Goal: Task Accomplishment & Management: Manage account settings

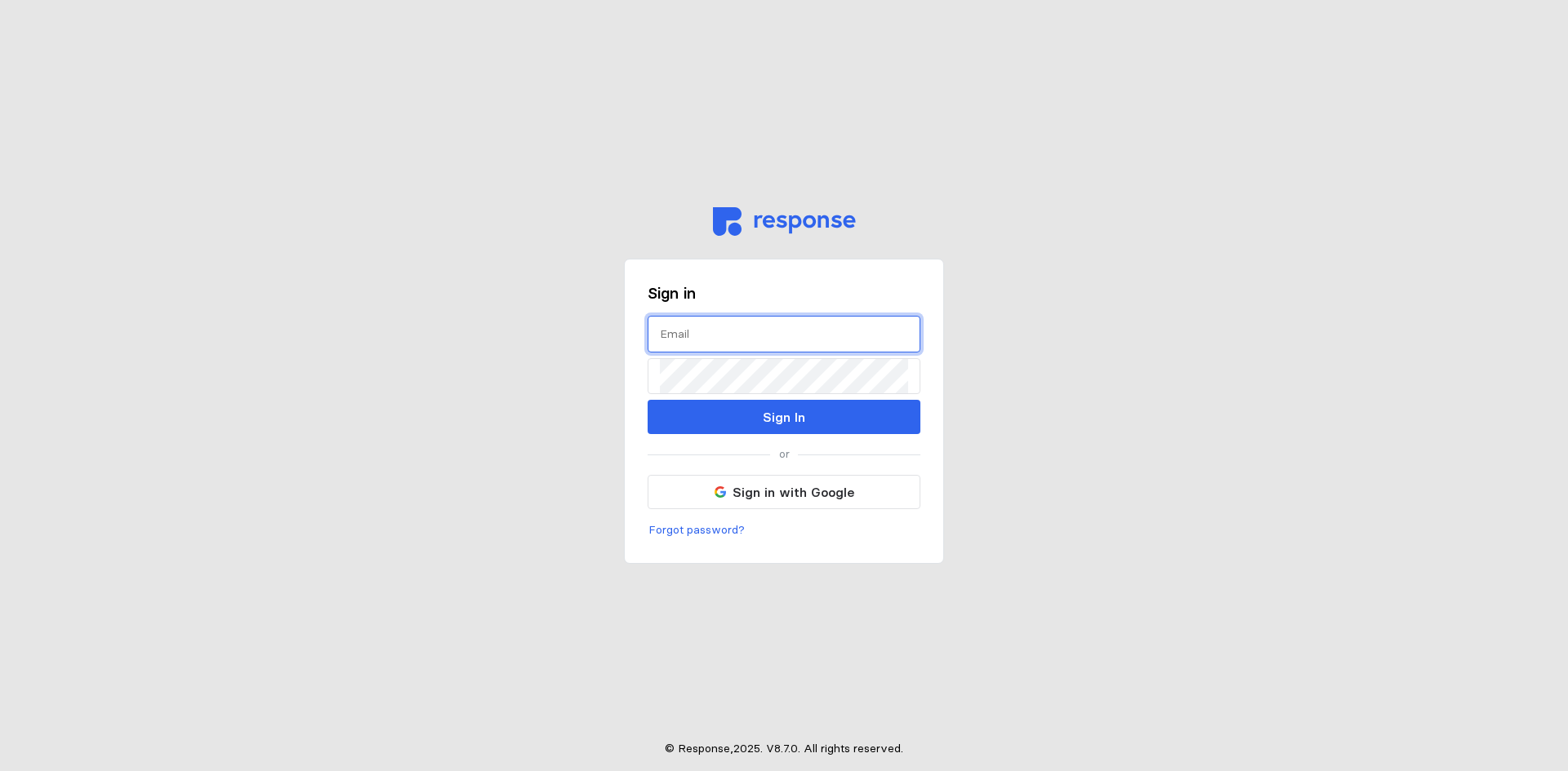
click at [744, 333] on input "text" at bounding box center [784, 334] width 249 height 36
type input "[EMAIL_ADDRESS][DOMAIN_NAME]"
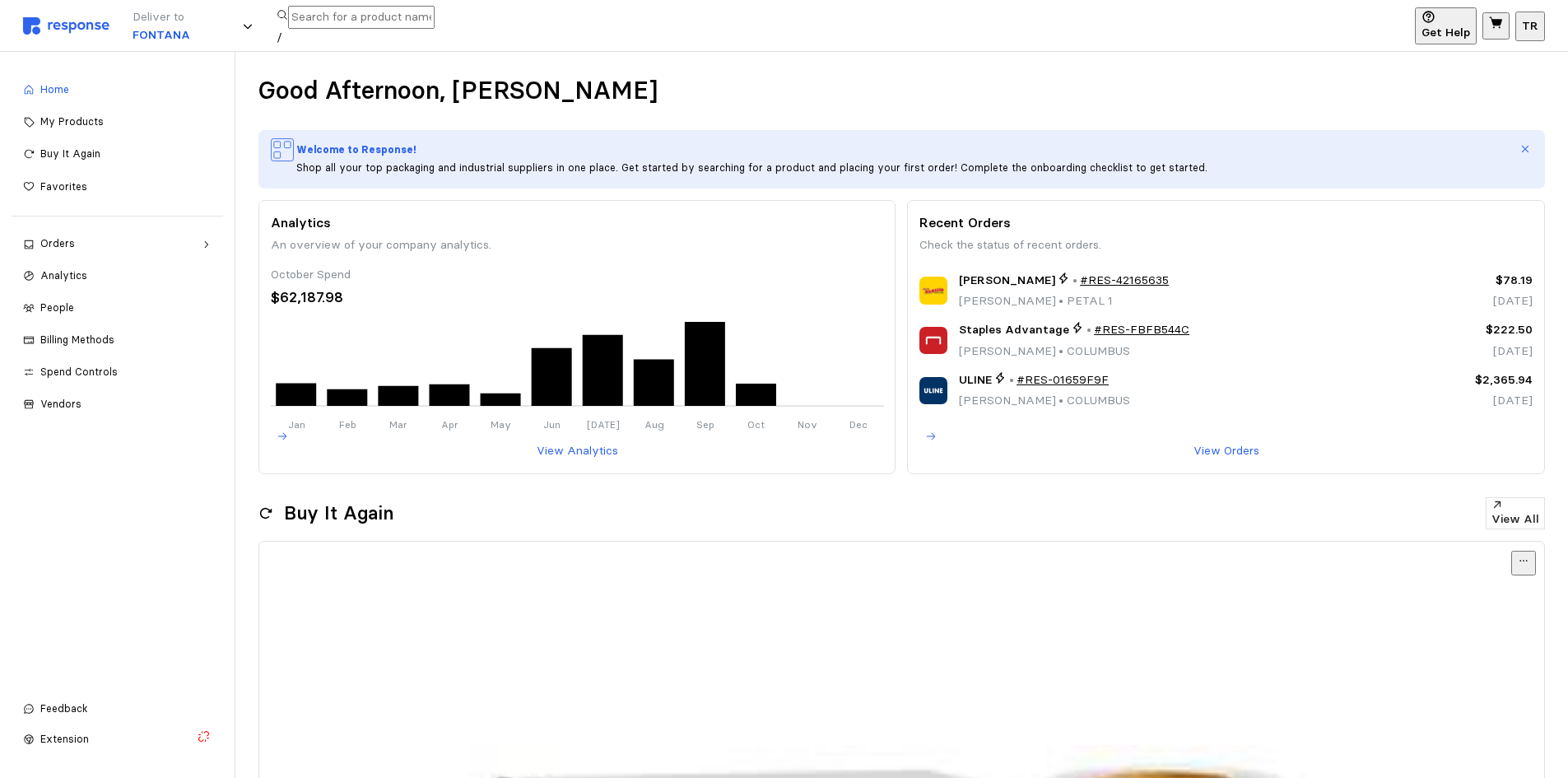
click at [118, 371] on span "Spend Controls" at bounding box center [79, 371] width 77 height 12
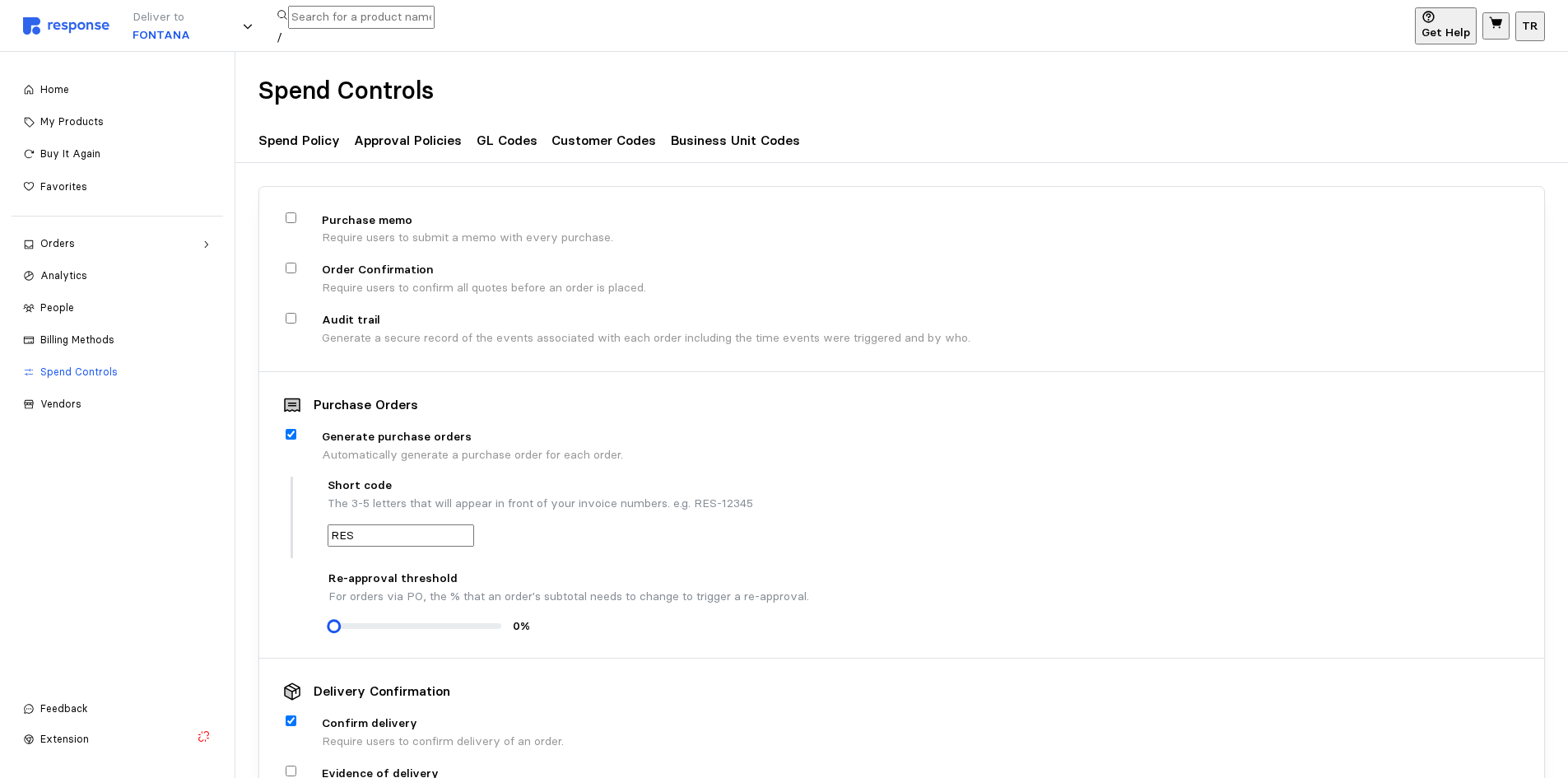
click at [377, 130] on p "Approval Policies" at bounding box center [408, 141] width 107 height 20
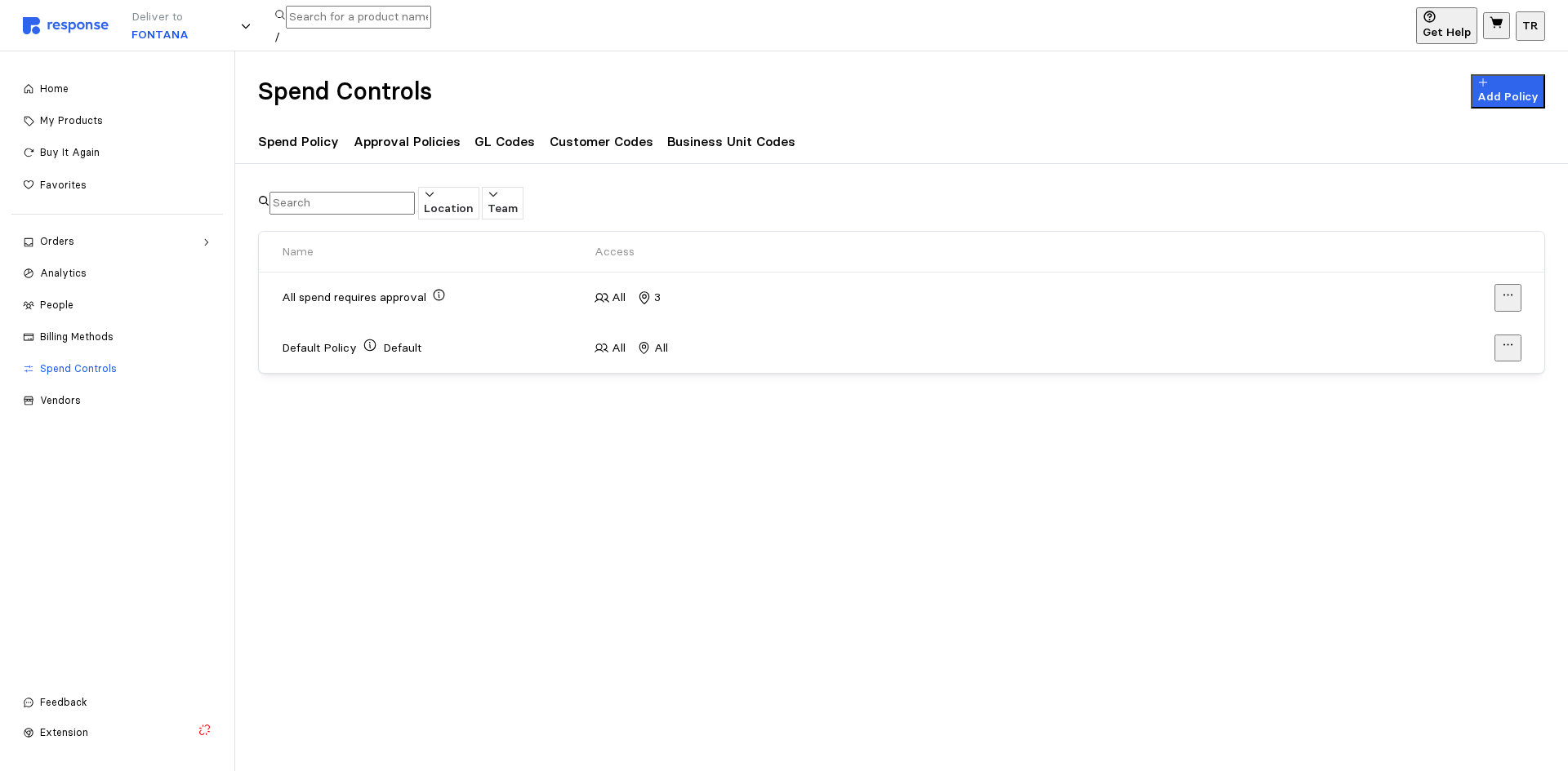
click at [383, 294] on p "All spend requires approval" at bounding box center [353, 298] width 145 height 18
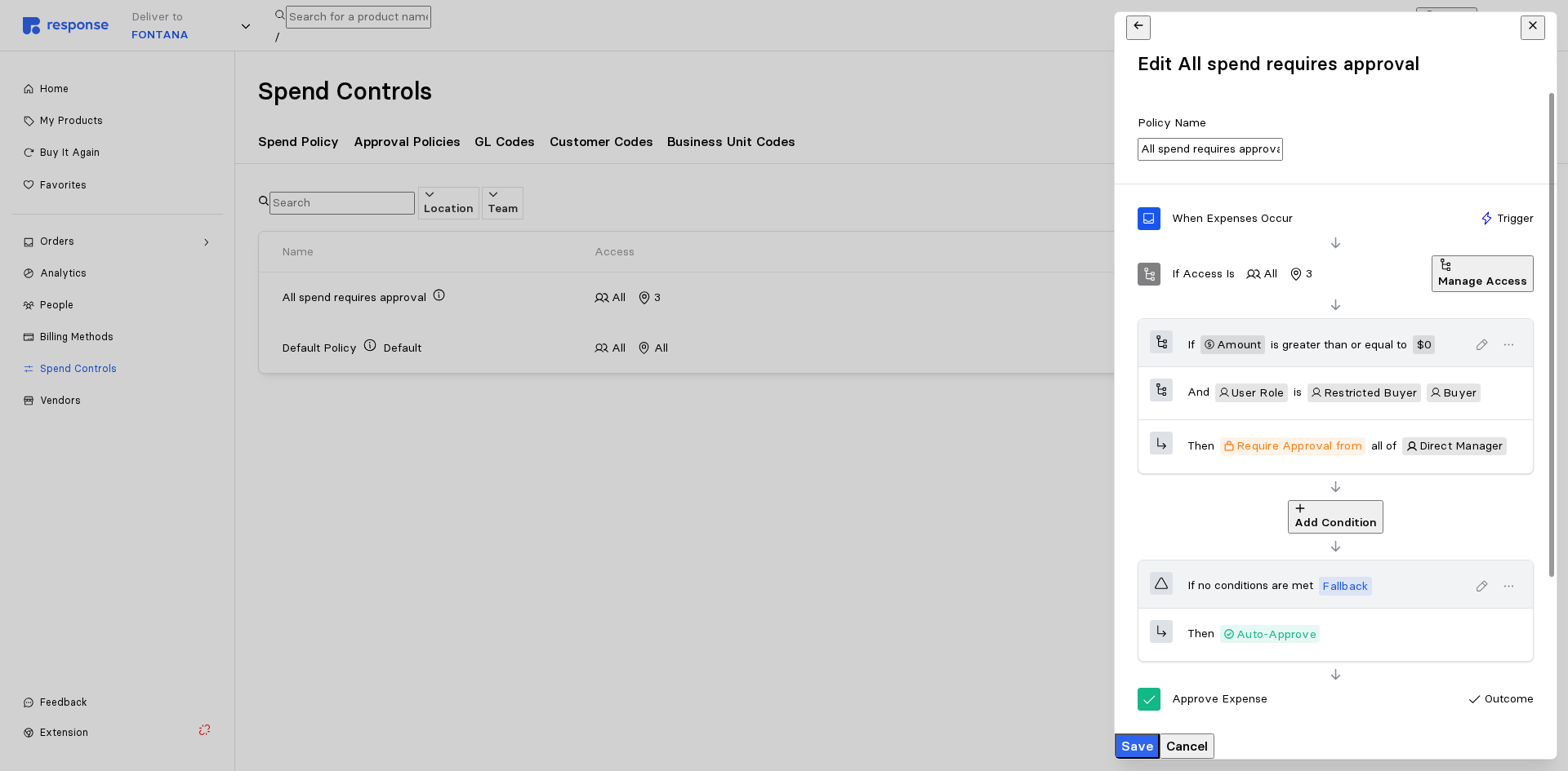
click at [1467, 290] on p "Manage Access" at bounding box center [1481, 282] width 89 height 18
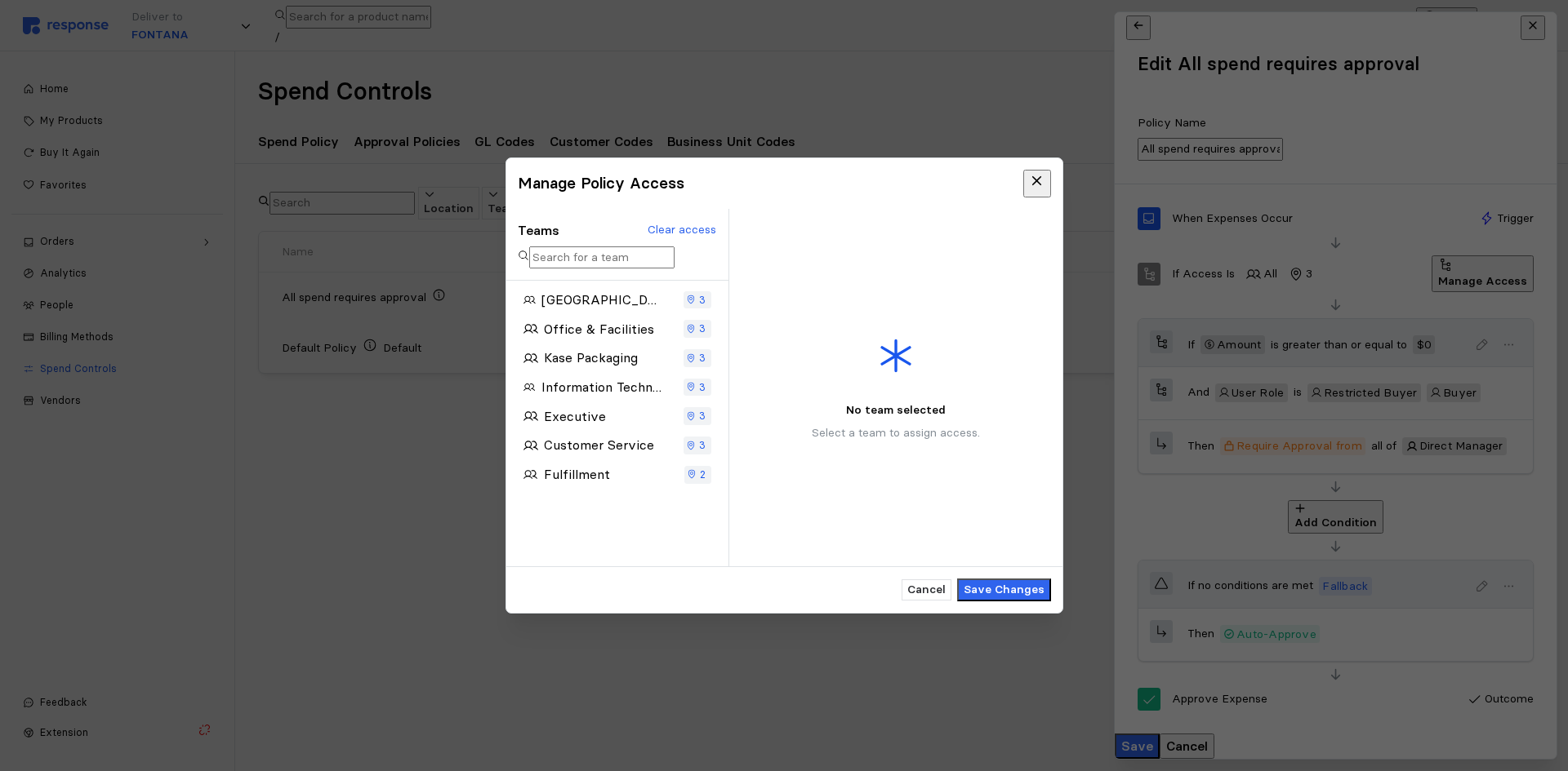
click at [596, 482] on p "Fulfillment" at bounding box center [575, 474] width 66 height 20
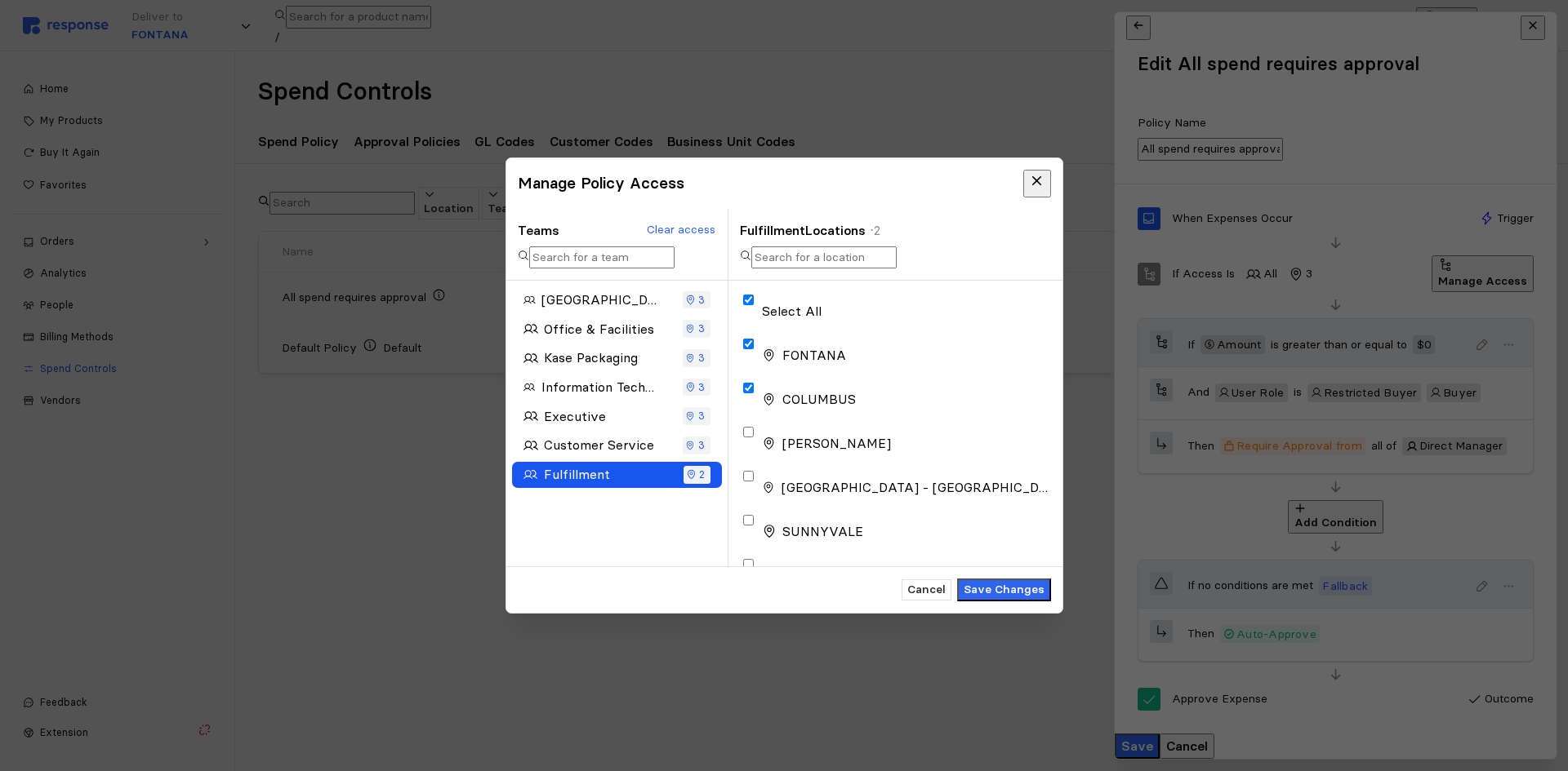
click at [692, 445] on icon "button" at bounding box center [689, 446] width 6 height 9
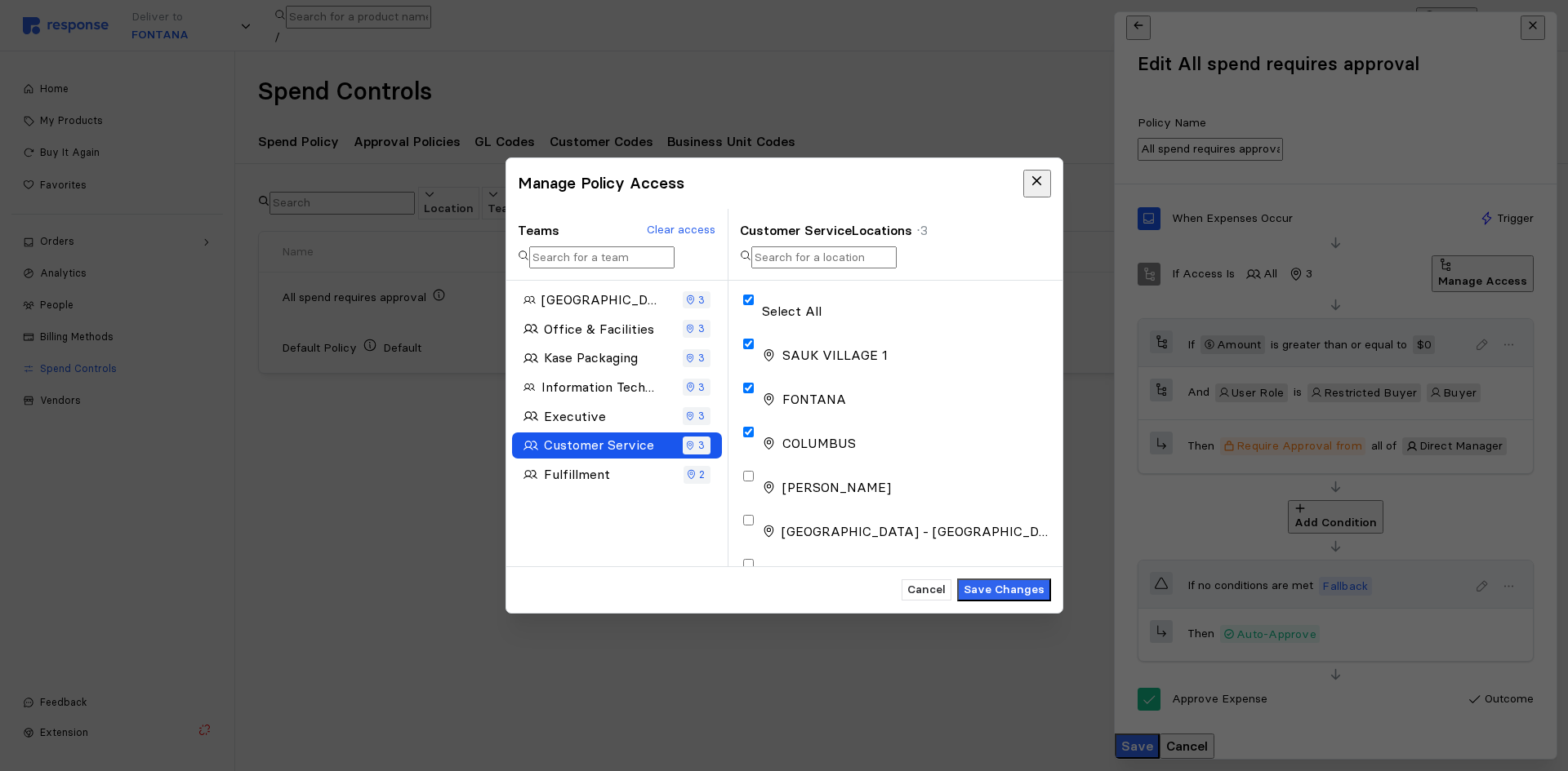
click at [689, 421] on icon "button" at bounding box center [689, 416] width 10 height 10
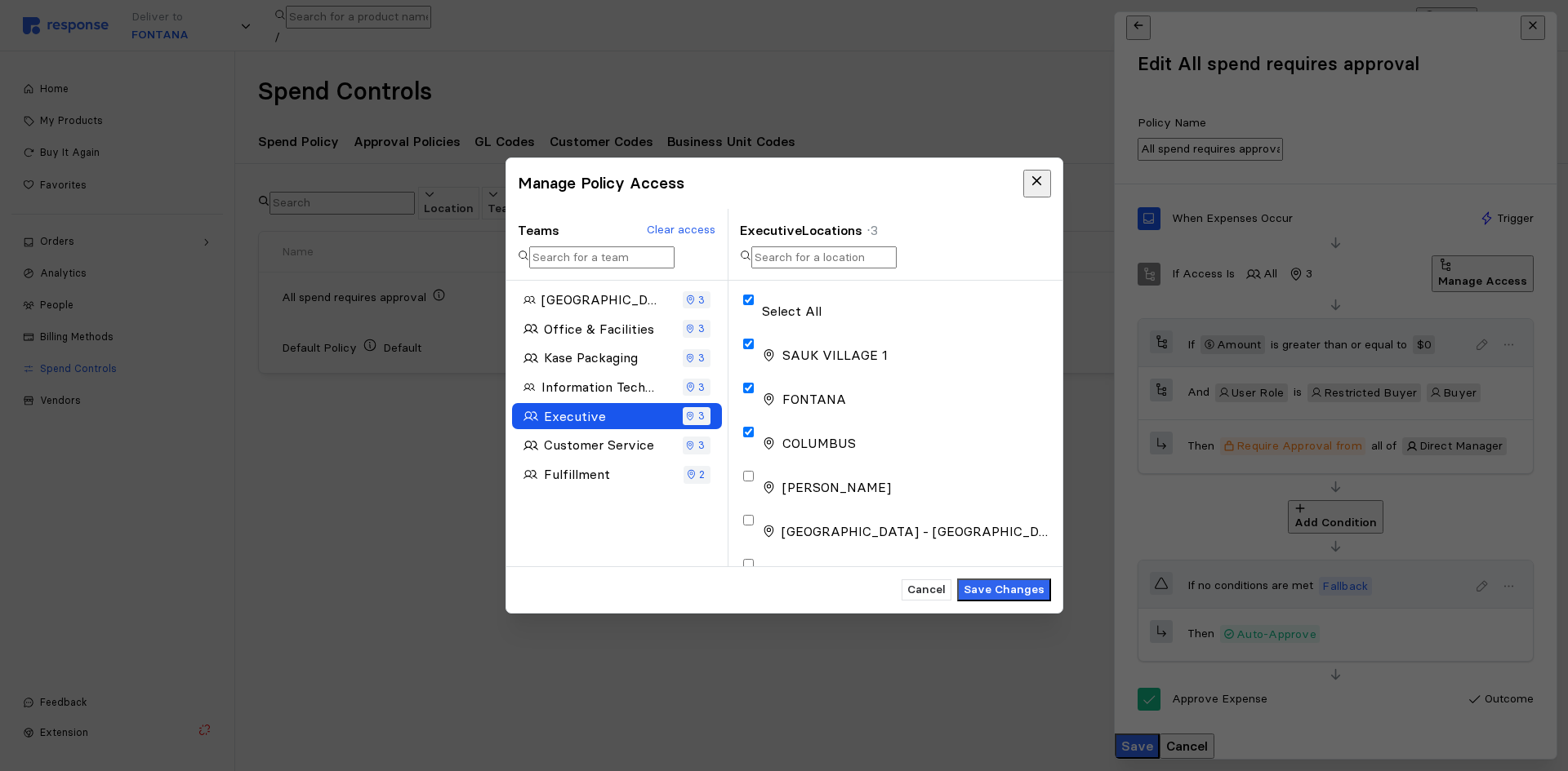
click at [688, 391] on icon "button" at bounding box center [689, 387] width 10 height 10
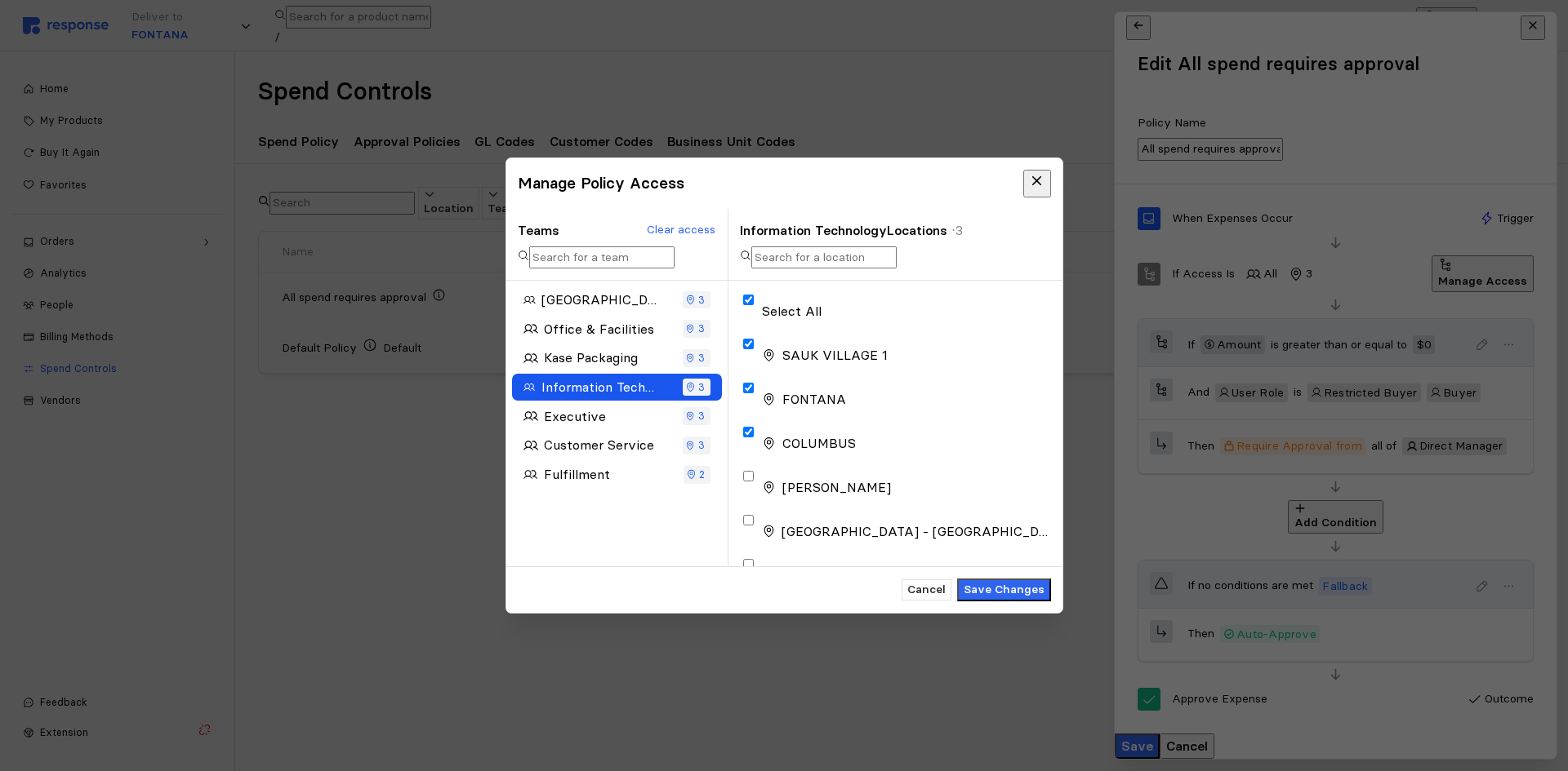
click at [692, 363] on icon "button" at bounding box center [689, 358] width 10 height 10
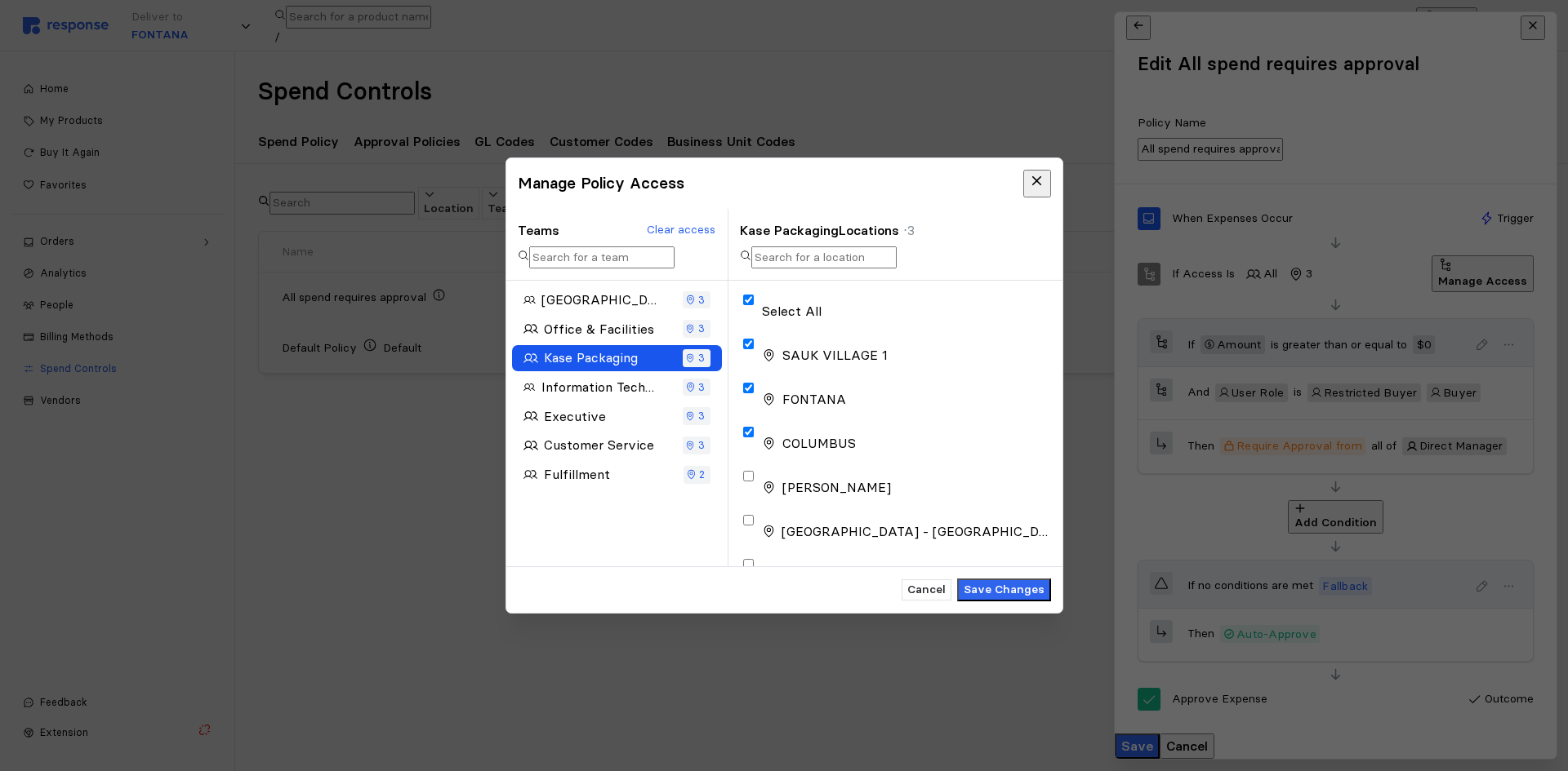
click at [691, 333] on icon "button" at bounding box center [689, 329] width 10 height 10
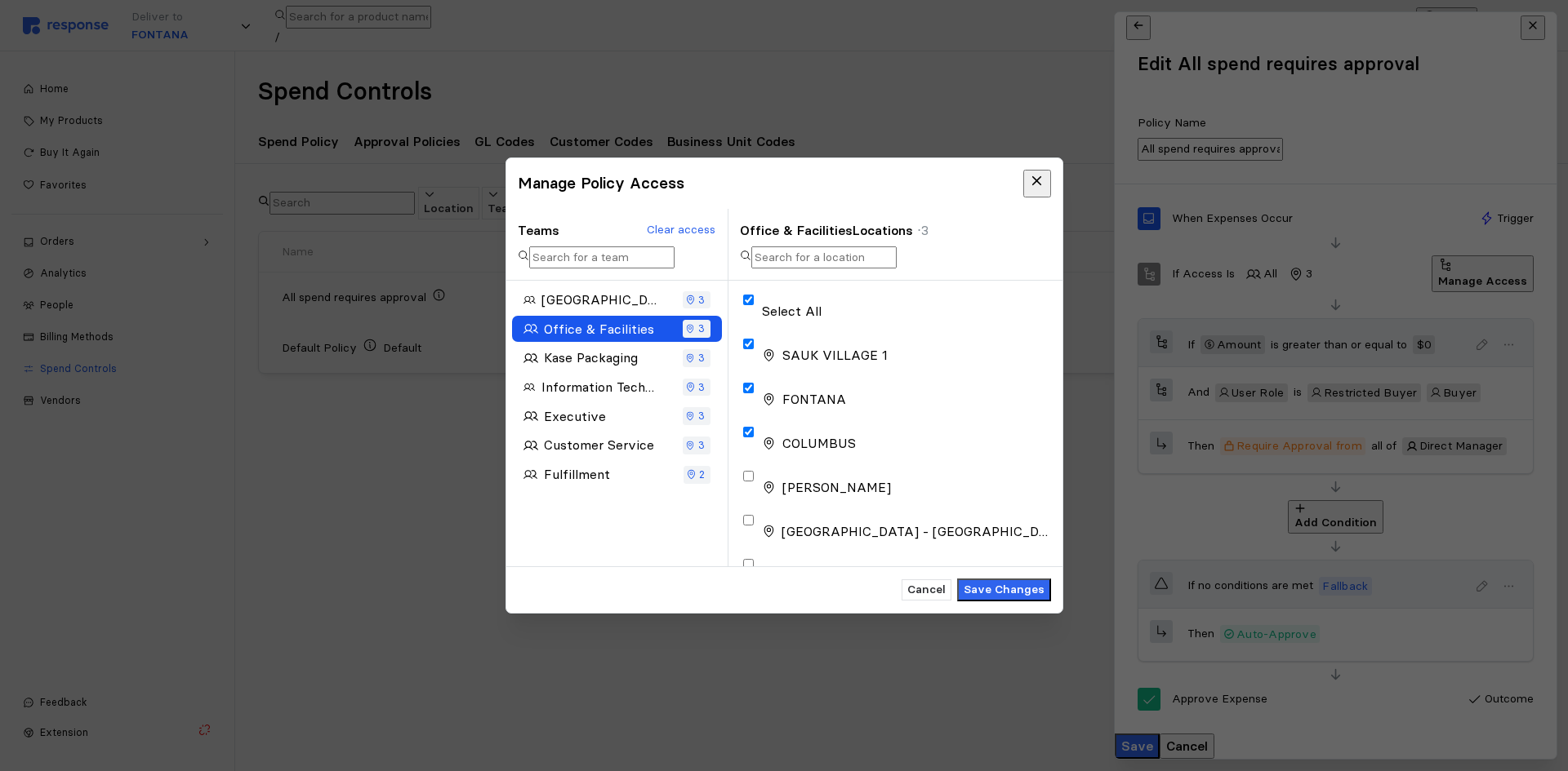
click at [687, 303] on icon "button" at bounding box center [689, 299] width 10 height 10
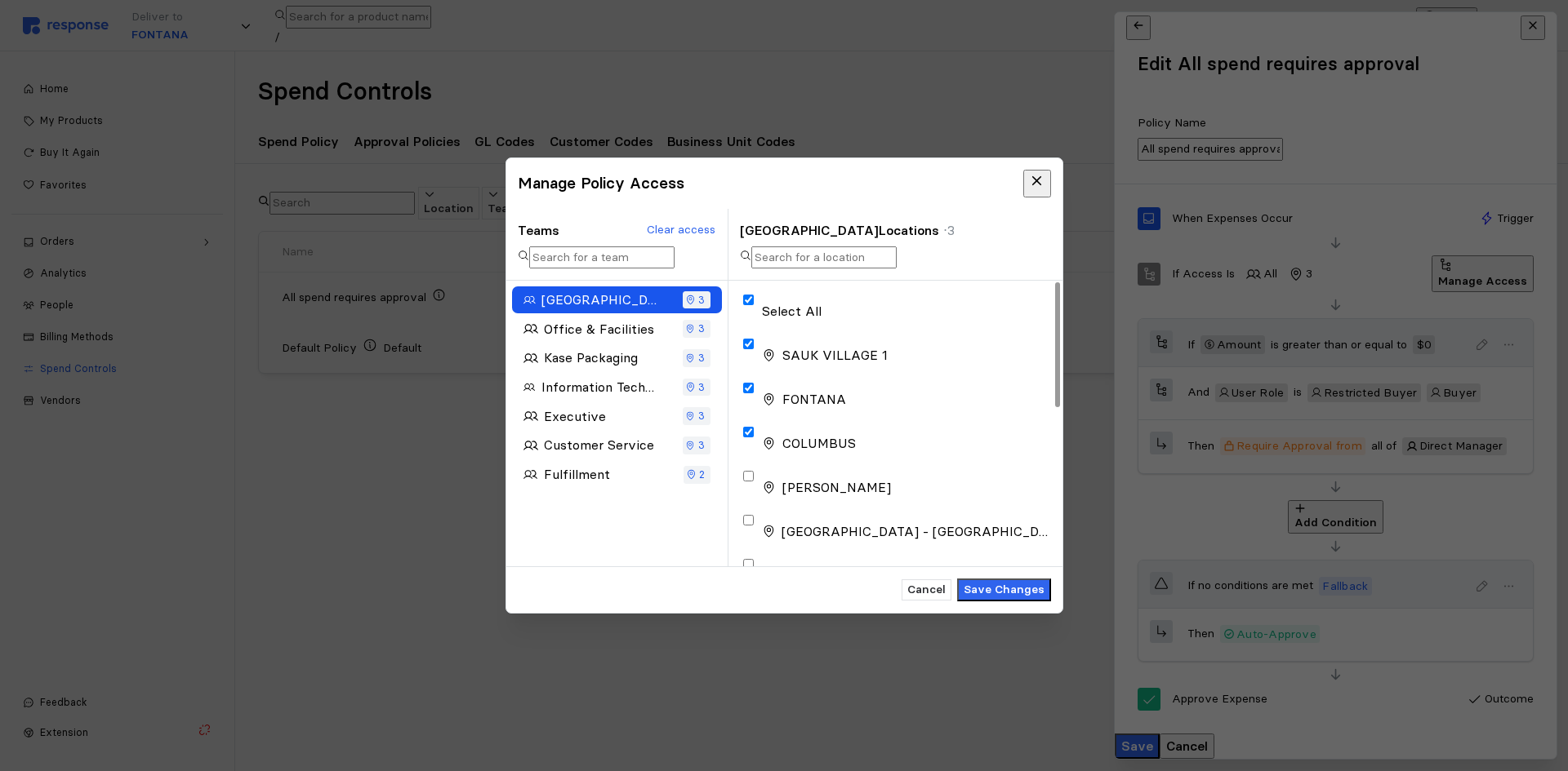
click at [1036, 179] on icon at bounding box center [1037, 181] width 15 height 15
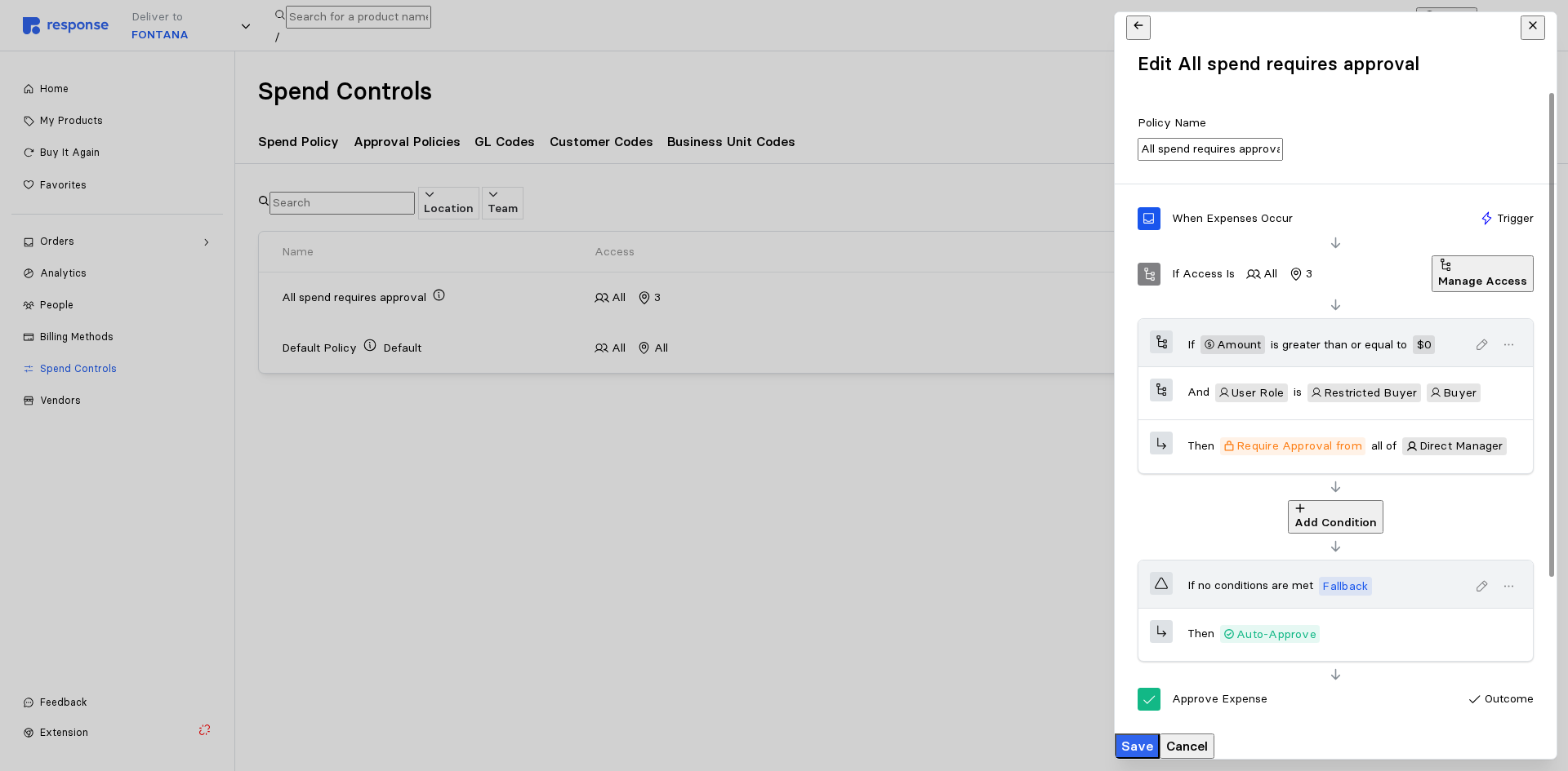
click at [1540, 40] on button at bounding box center [1532, 27] width 25 height 25
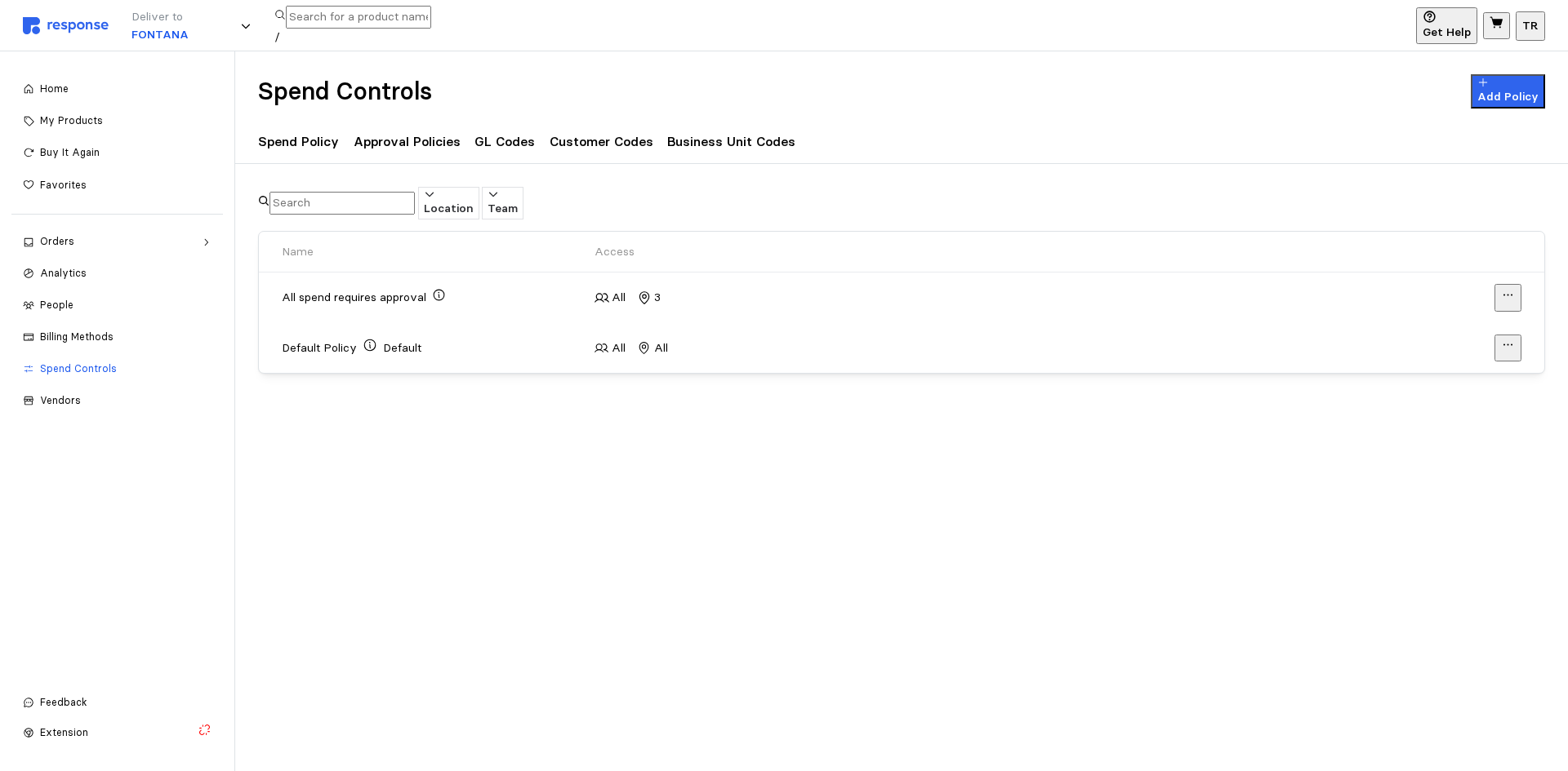
click at [491, 353] on div "Default Policy Default" at bounding box center [432, 348] width 301 height 20
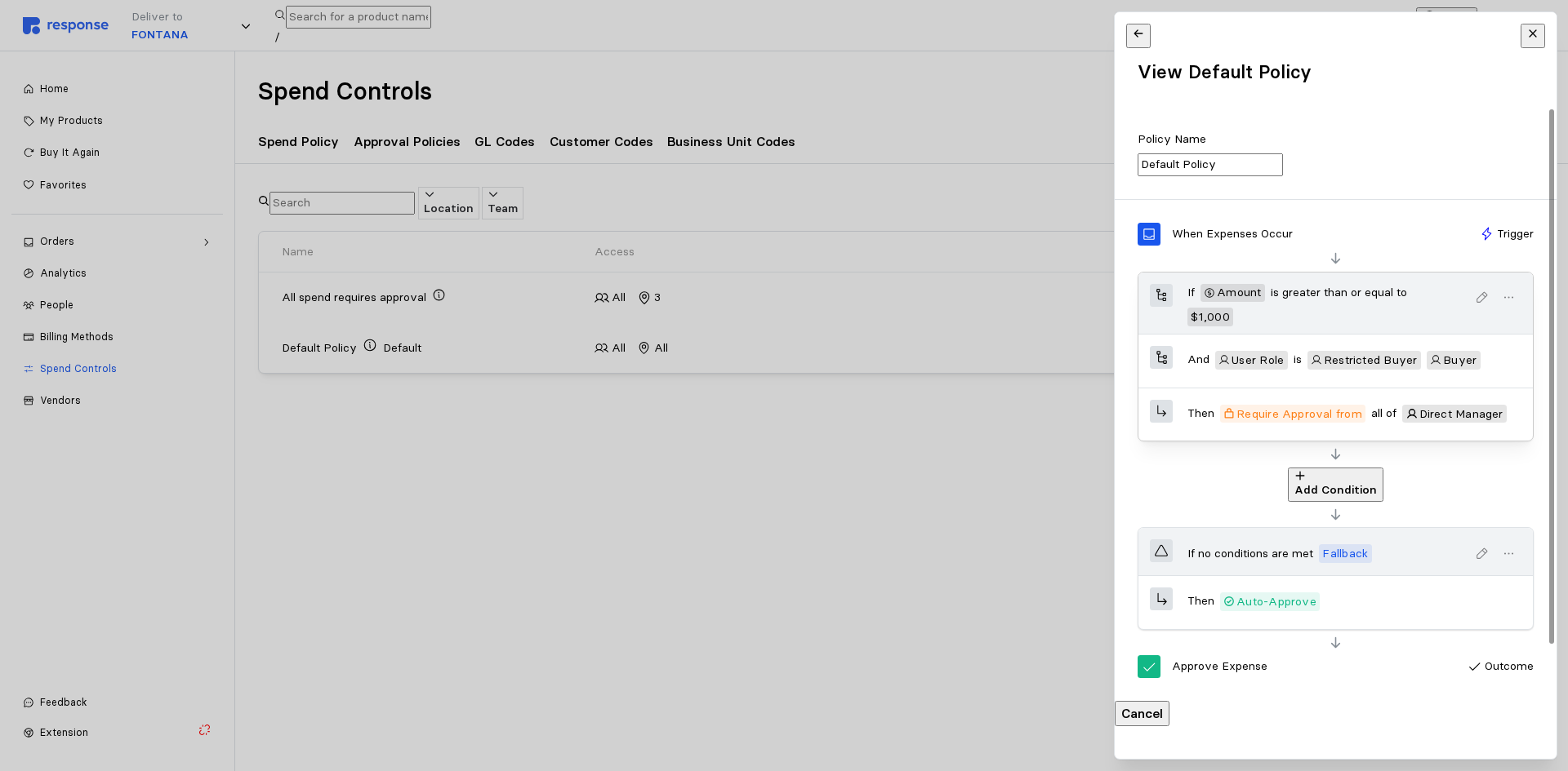
scroll to position [56, 0]
drag, startPoint x: 1562, startPoint y: 370, endPoint x: 1563, endPoint y: 360, distance: 10.0
click at [1563, 360] on div at bounding box center [784, 385] width 1568 height 771
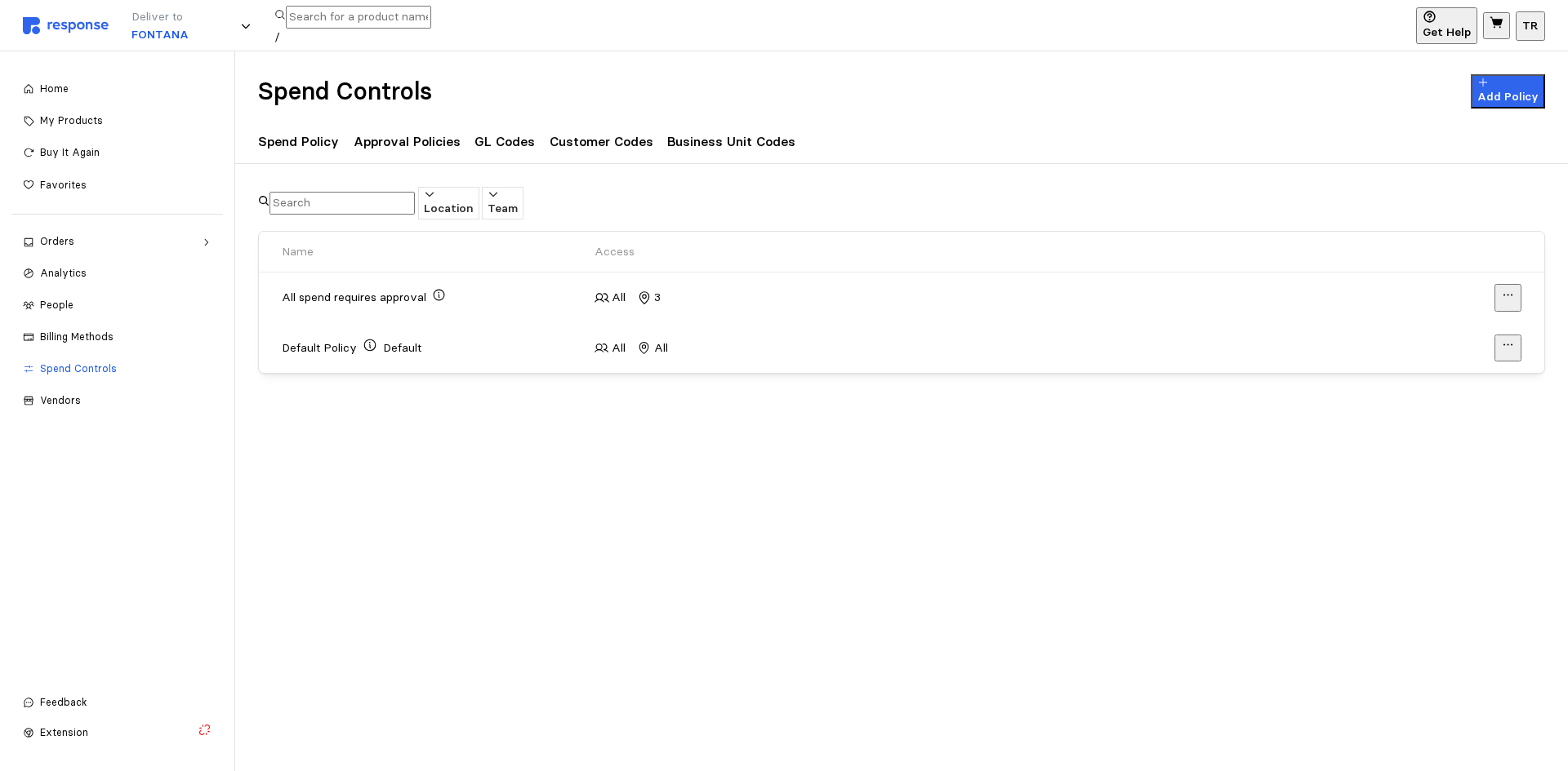
click at [689, 354] on div "All All" at bounding box center [745, 349] width 301 height 18
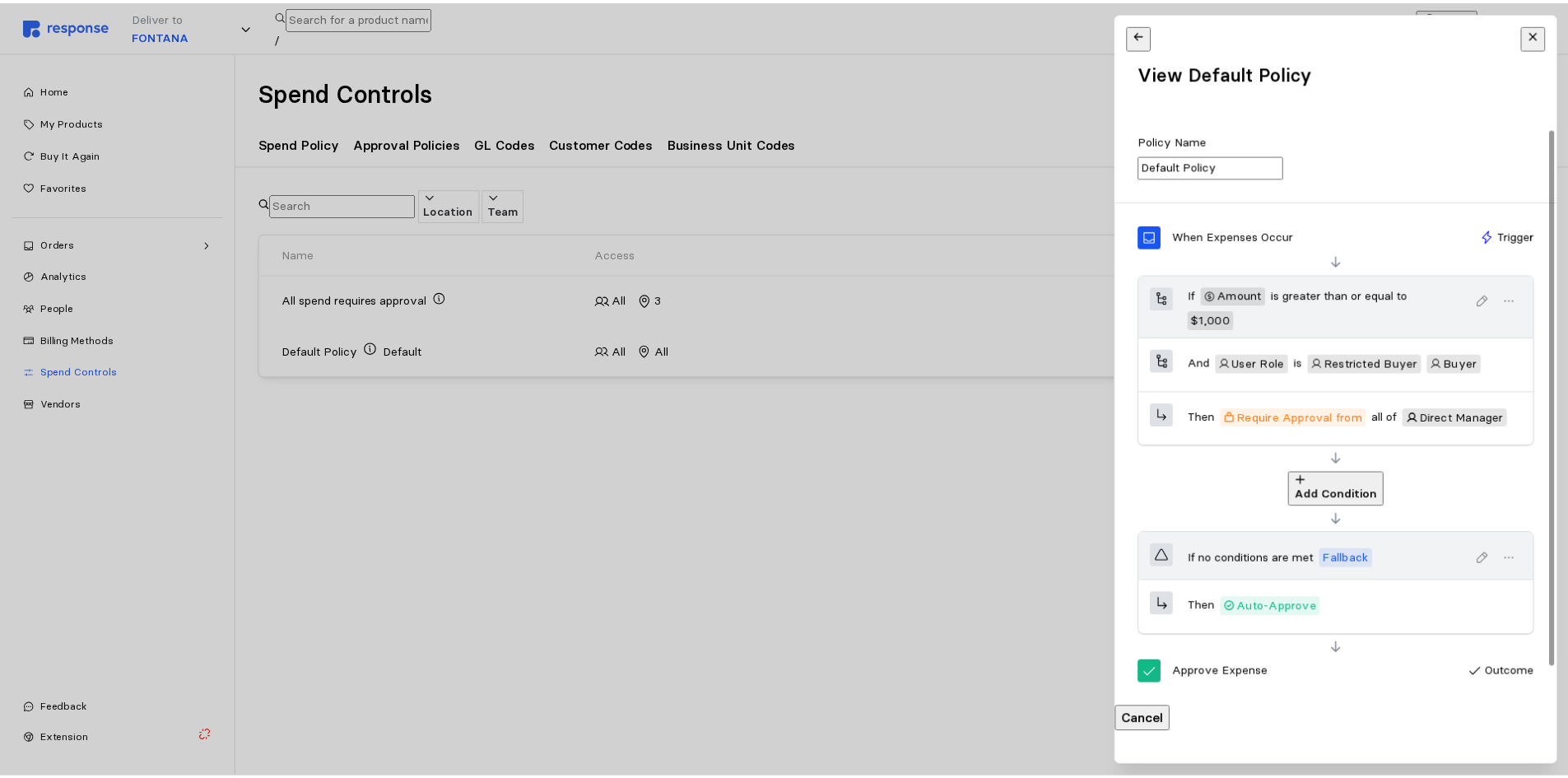
scroll to position [22, 0]
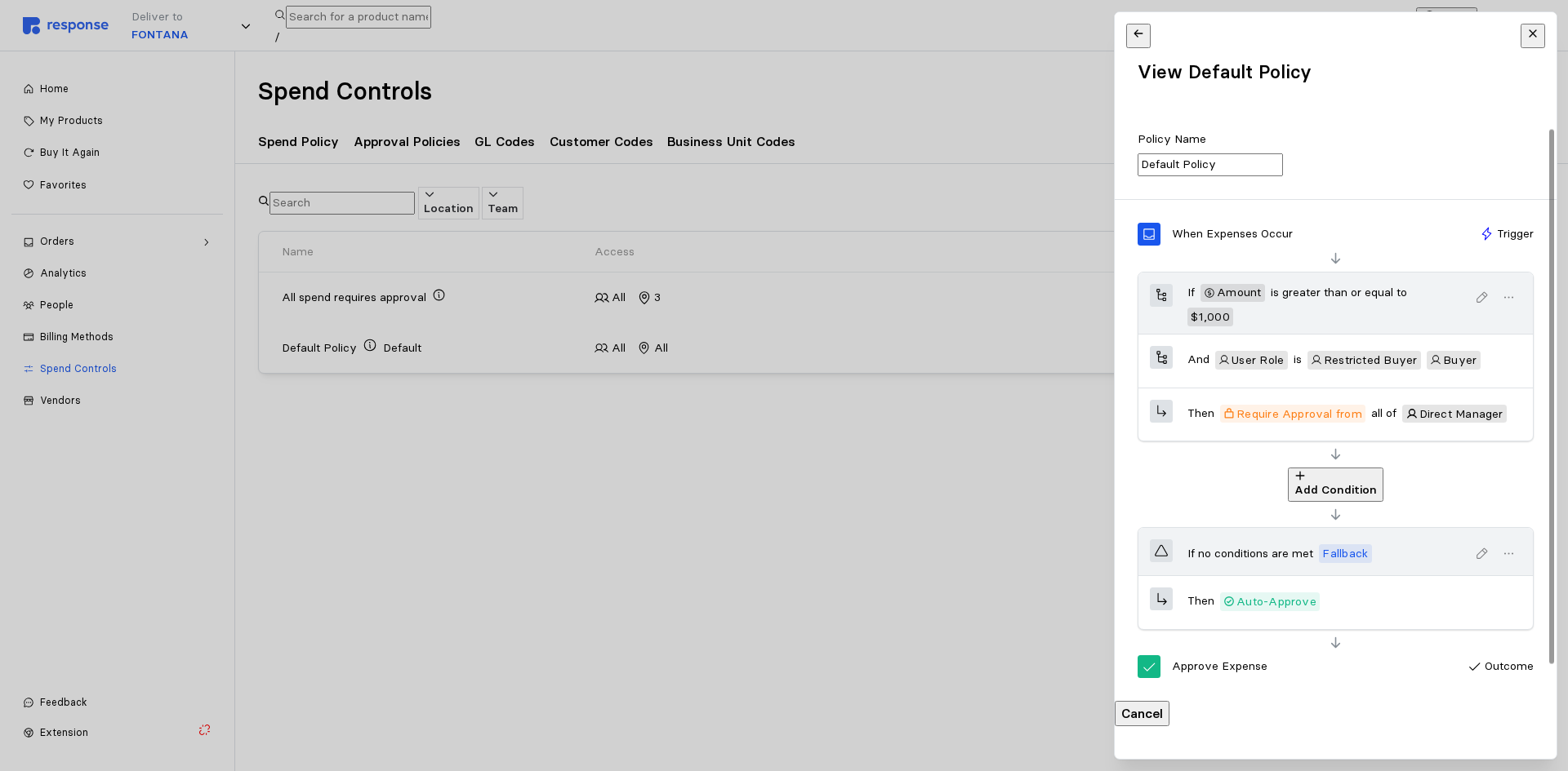
click at [1550, 352] on div at bounding box center [1551, 396] width 5 height 534
click at [1523, 39] on button at bounding box center [1532, 36] width 25 height 25
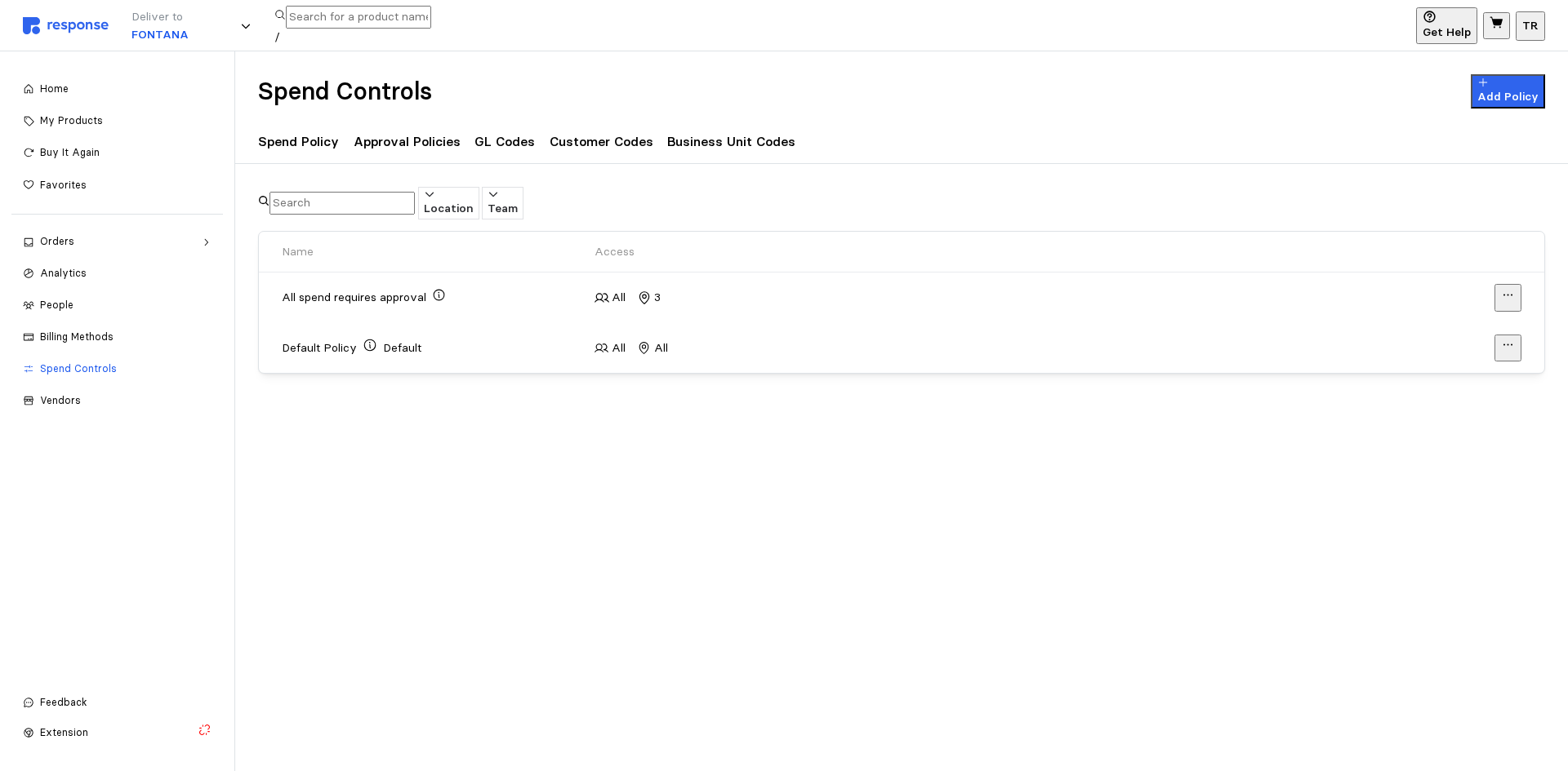
click at [62, 309] on span "People" at bounding box center [56, 304] width 34 height 12
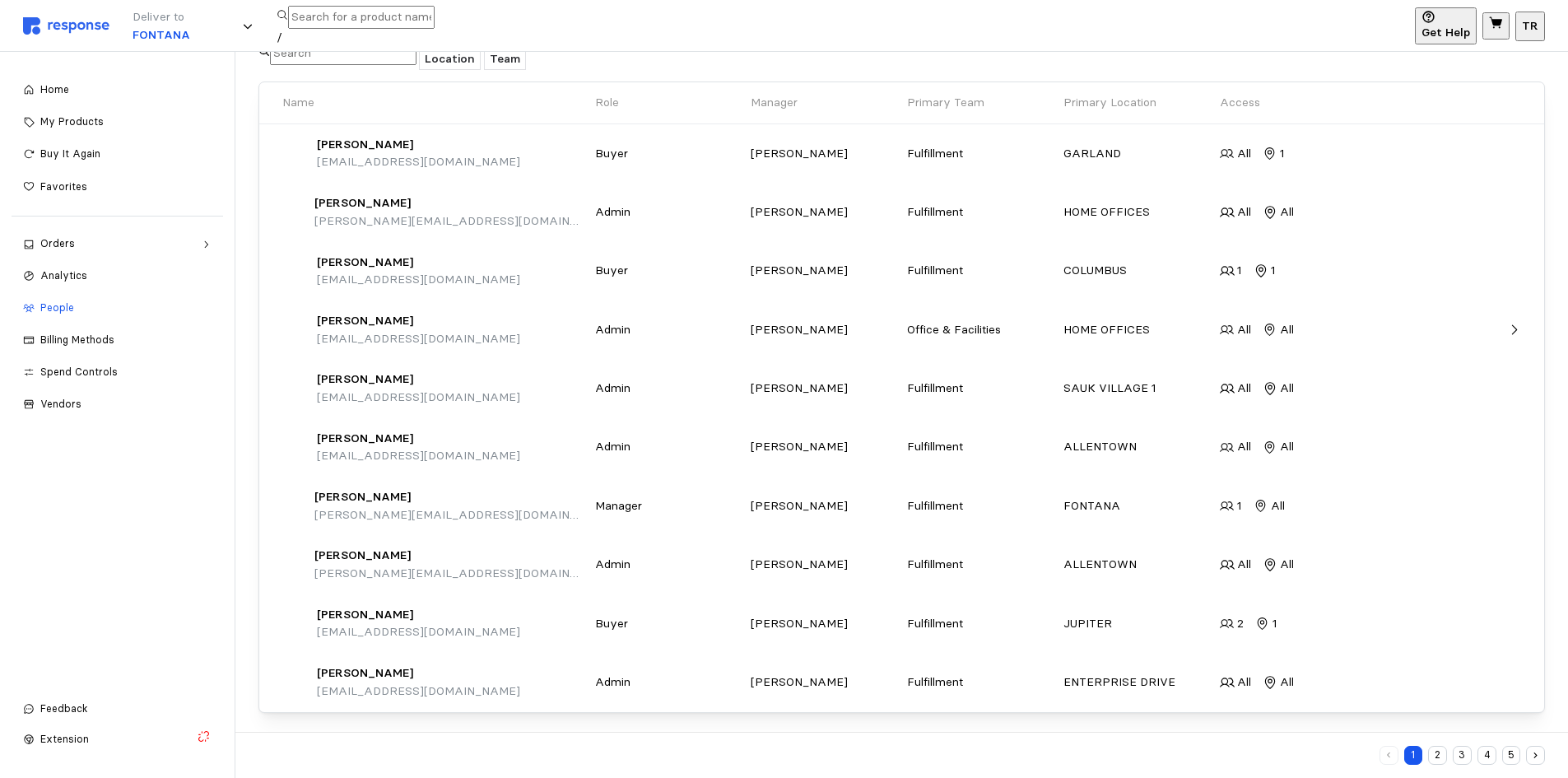
scroll to position [160, 0]
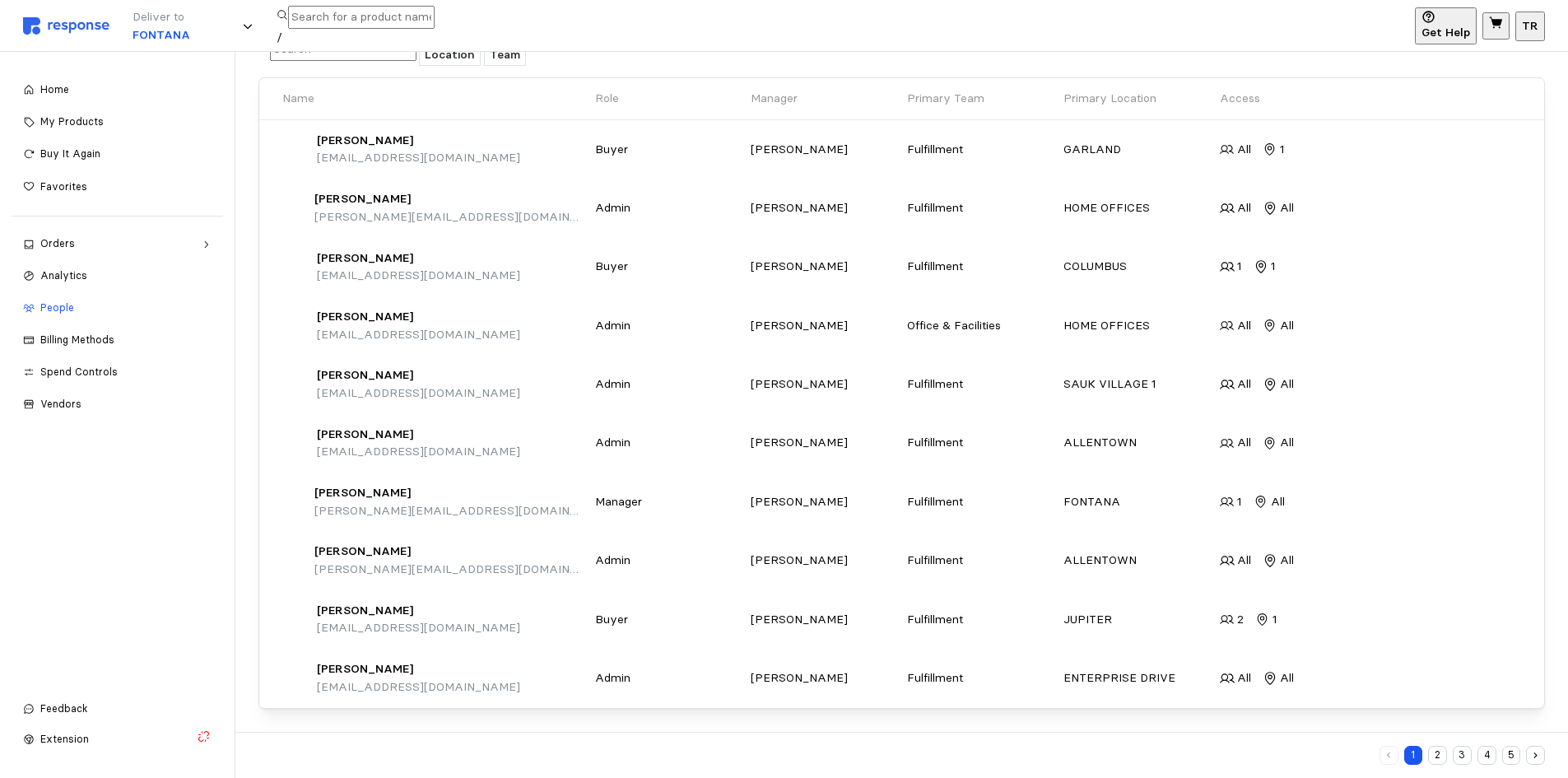
click at [1438, 754] on button "2" at bounding box center [1438, 755] width 19 height 19
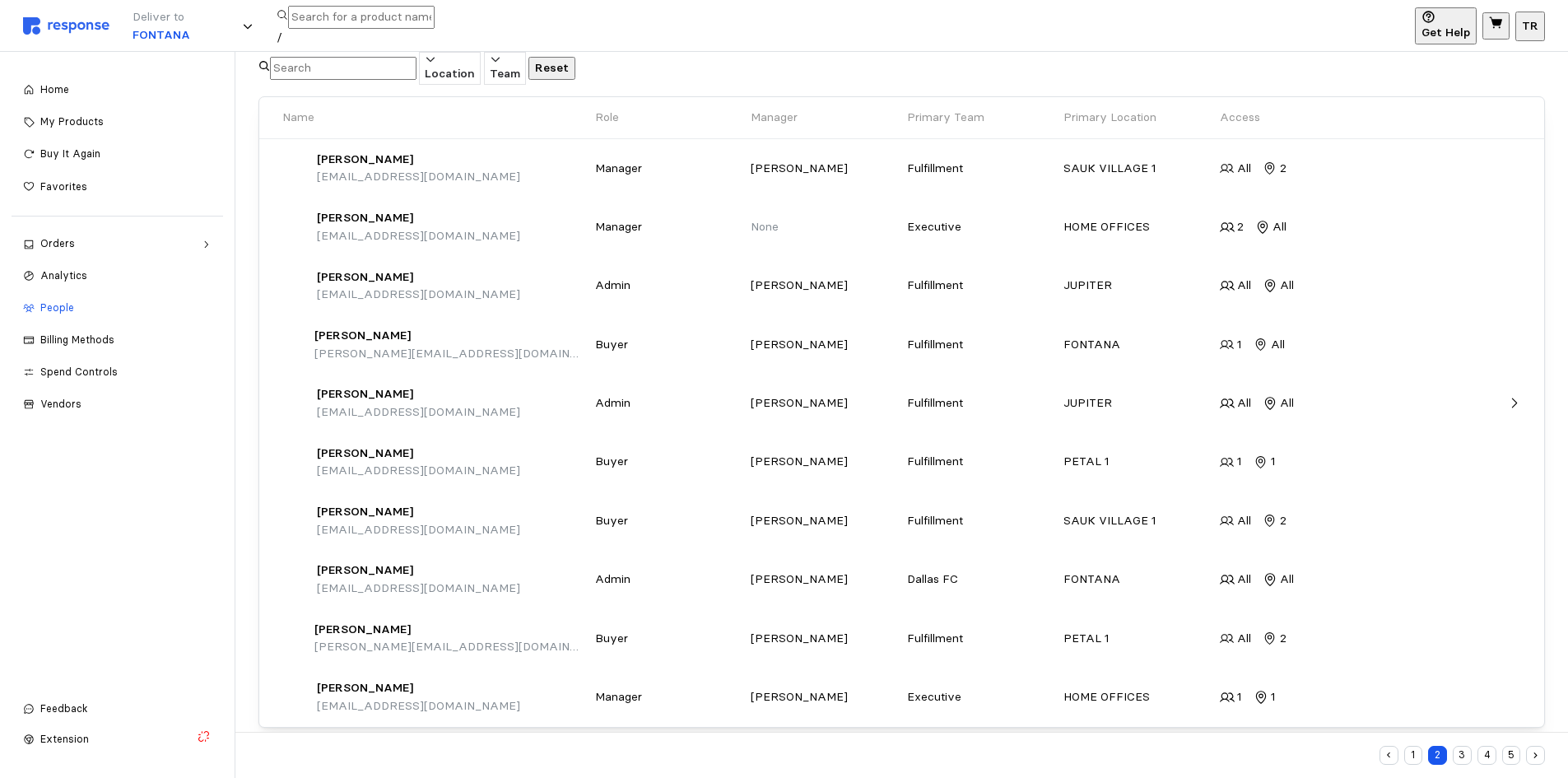
scroll to position [160, 0]
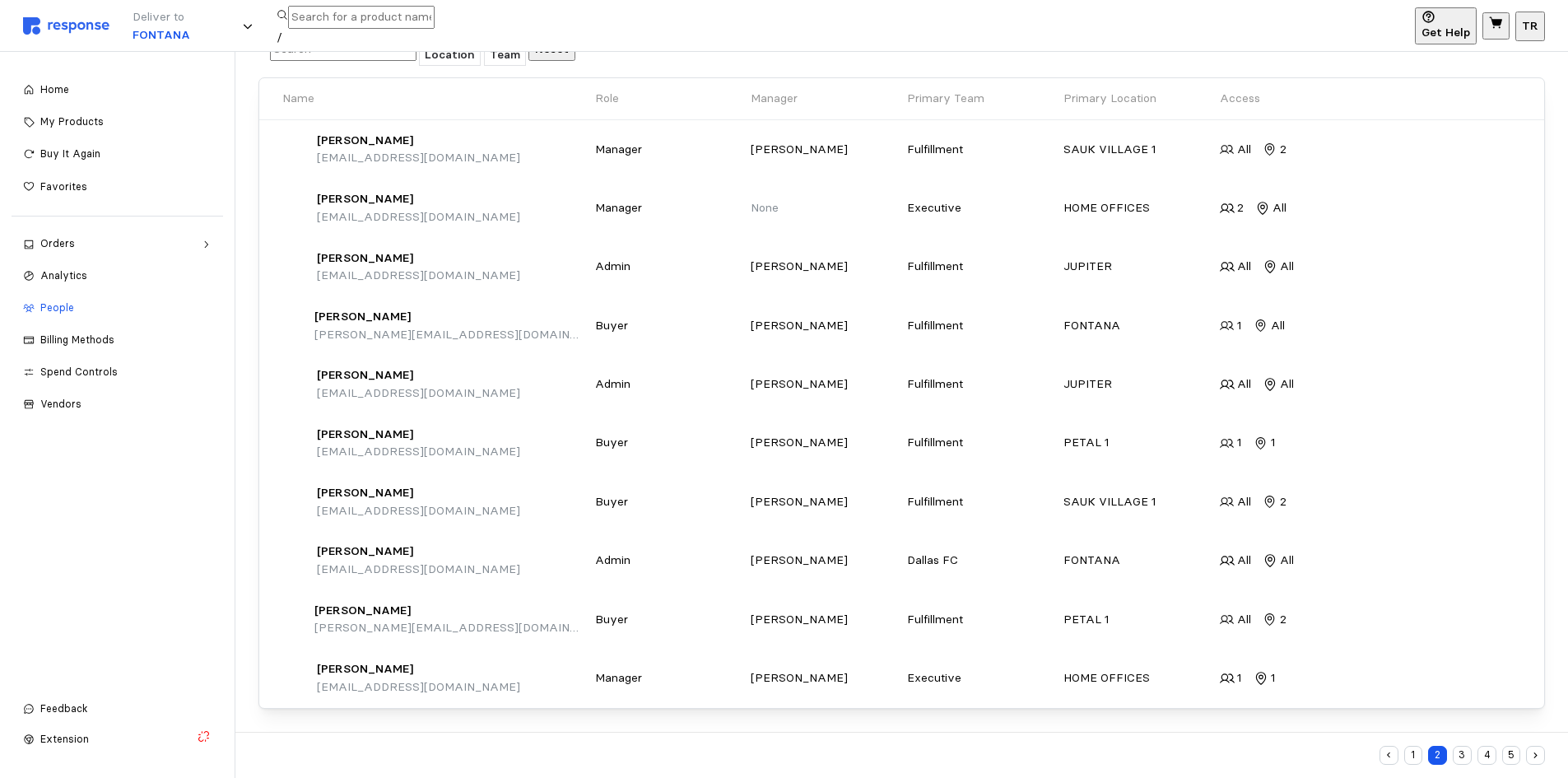
click at [1456, 752] on button "3" at bounding box center [1462, 755] width 19 height 19
